Goal: Register for event/course

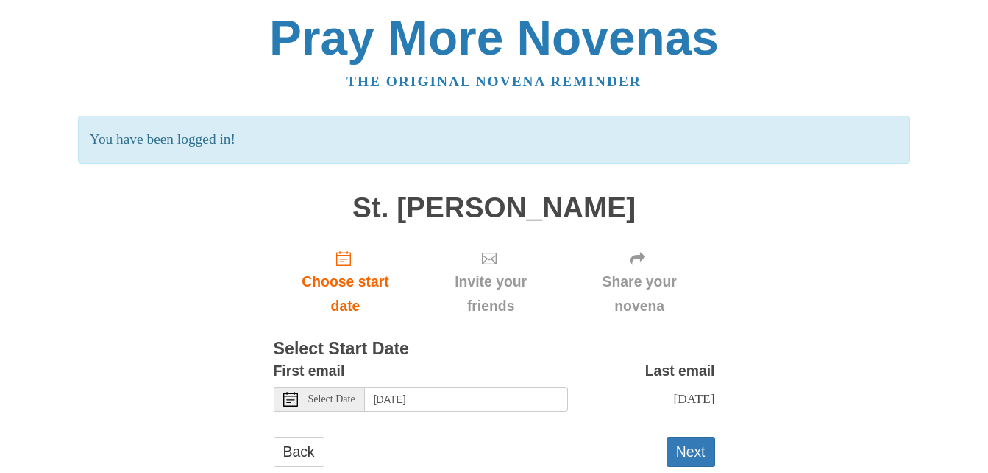
scroll to position [37, 0]
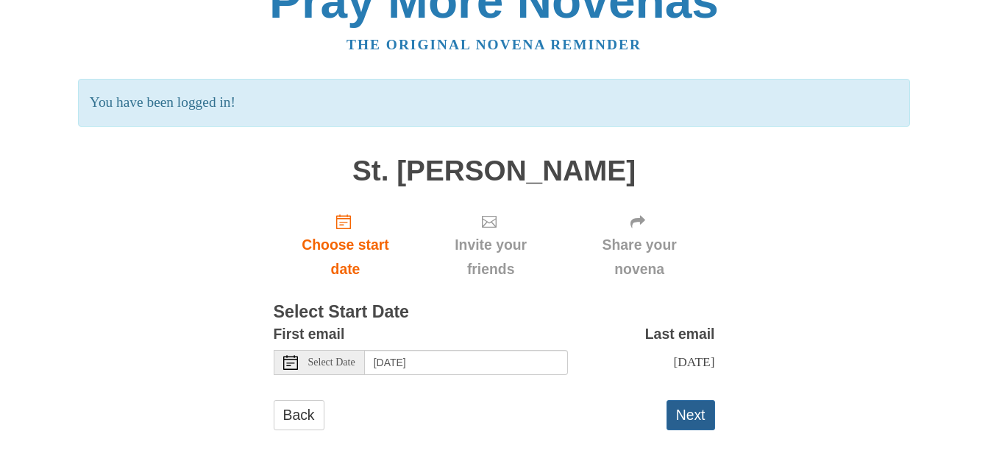
click at [705, 421] on button "Next" at bounding box center [691, 415] width 49 height 30
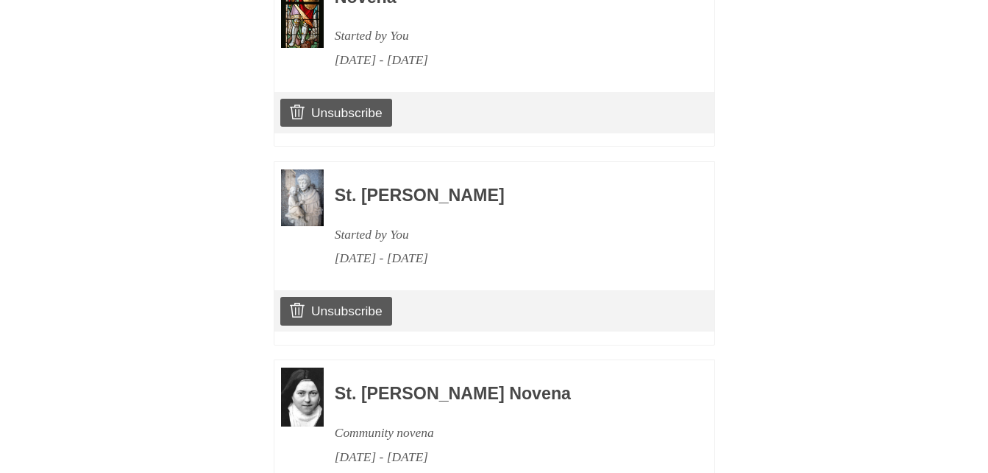
scroll to position [2508, 0]
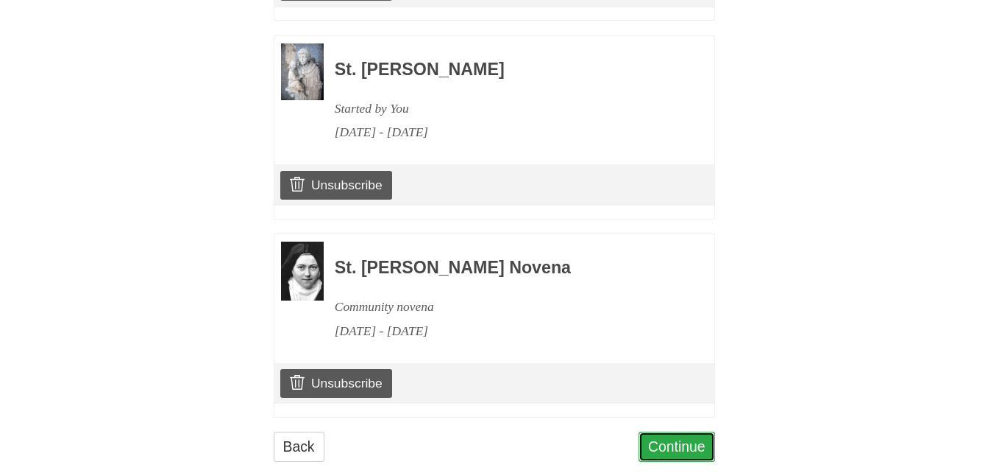
click at [698, 431] on link "Continue" at bounding box center [677, 446] width 77 height 30
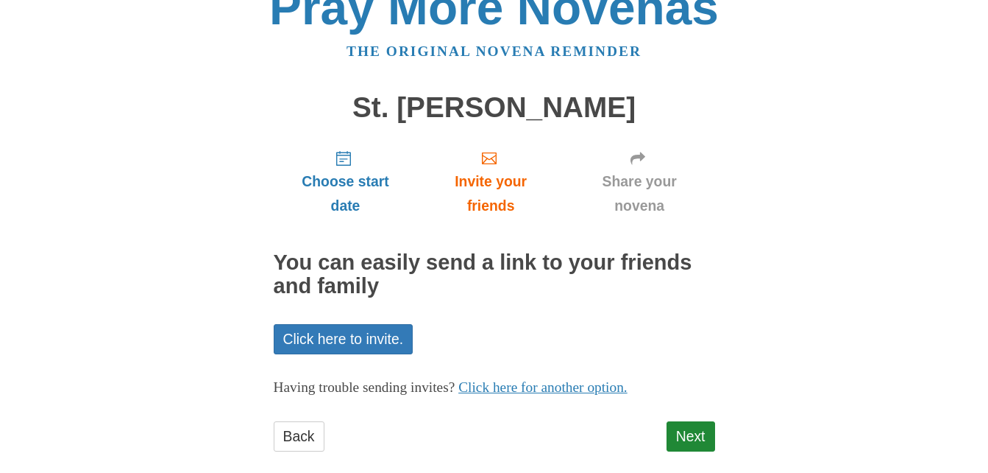
scroll to position [52, 0]
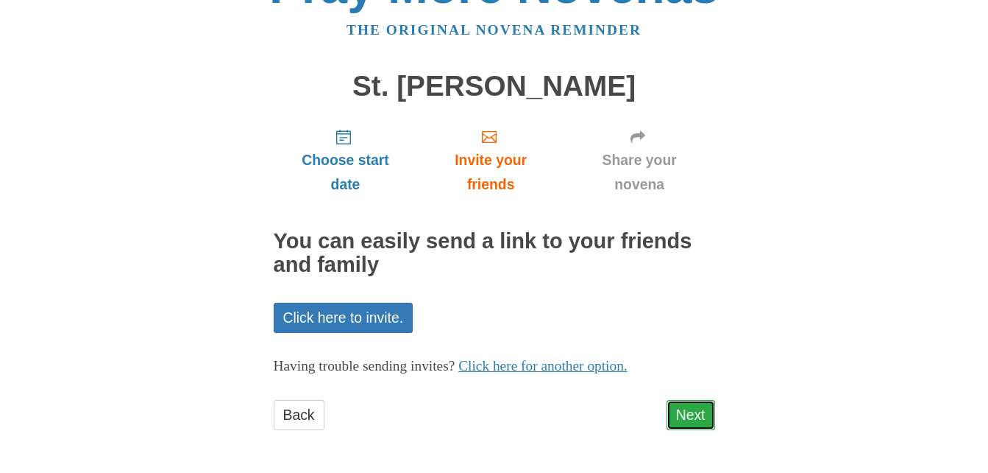
click at [684, 406] on link "Next" at bounding box center [691, 415] width 49 height 30
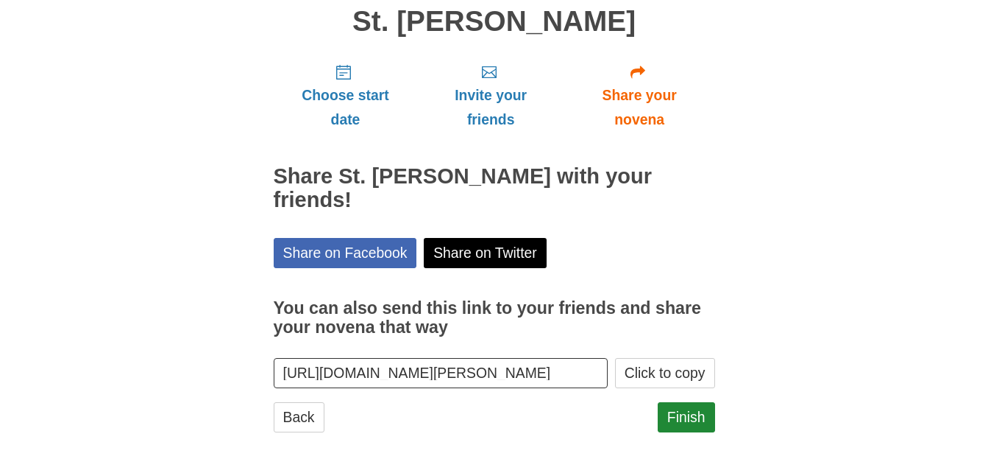
scroll to position [118, 0]
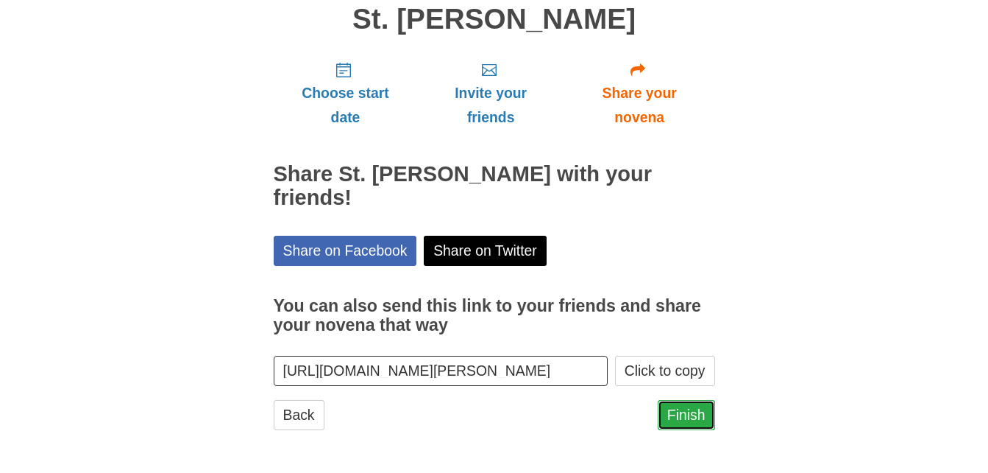
click at [696, 415] on link "Finish" at bounding box center [686, 415] width 57 height 30
